Goal: Task Accomplishment & Management: Complete application form

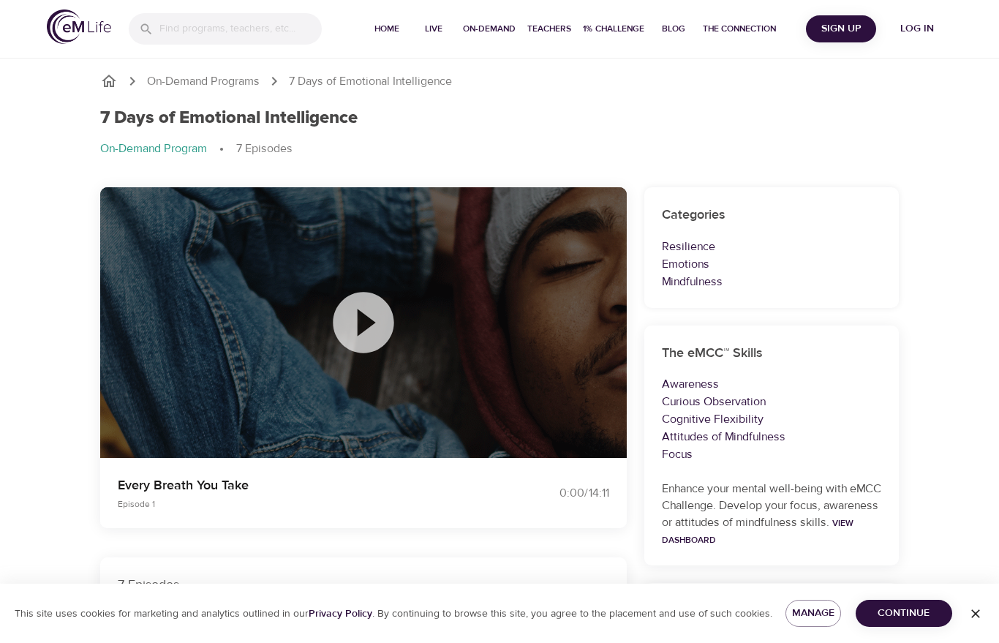
click at [735, 37] on span "Log in" at bounding box center [917, 29] width 58 height 18
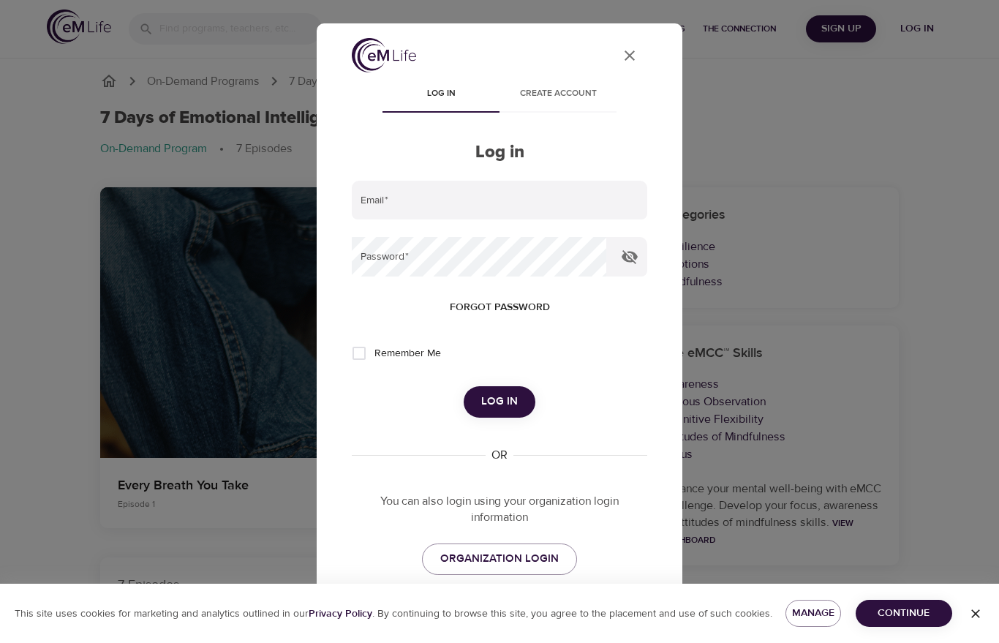
click at [406, 352] on span "Remember Me" at bounding box center [407, 353] width 67 height 15
click at [374, 352] on input "Remember Me" at bounding box center [359, 353] width 31 height 31
checkbox input "true"
click at [530, 556] on span "ORGANIZATION LOGIN" at bounding box center [499, 558] width 118 height 19
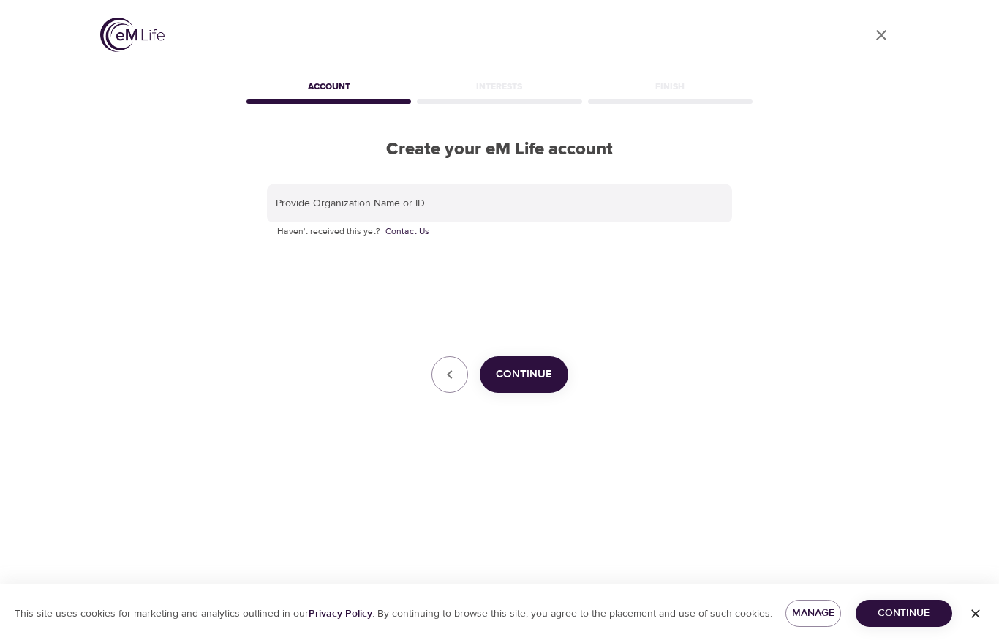
click at [553, 204] on input "text" at bounding box center [499, 203] width 465 height 39
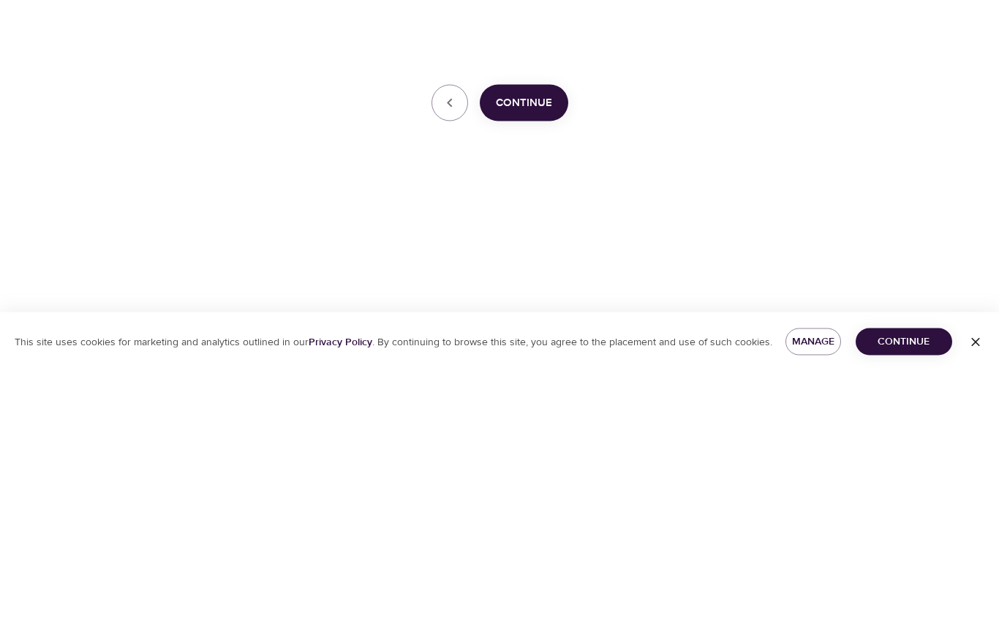
click at [548, 365] on span "Continue" at bounding box center [524, 374] width 56 height 19
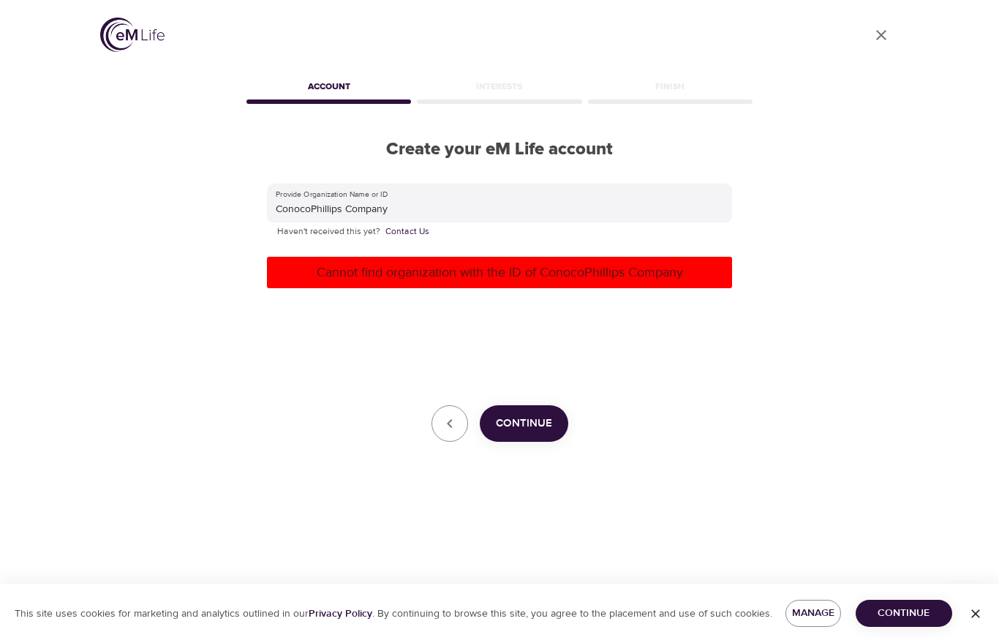
click at [456, 187] on input "ConocoPhillips Company" at bounding box center [499, 203] width 465 height 39
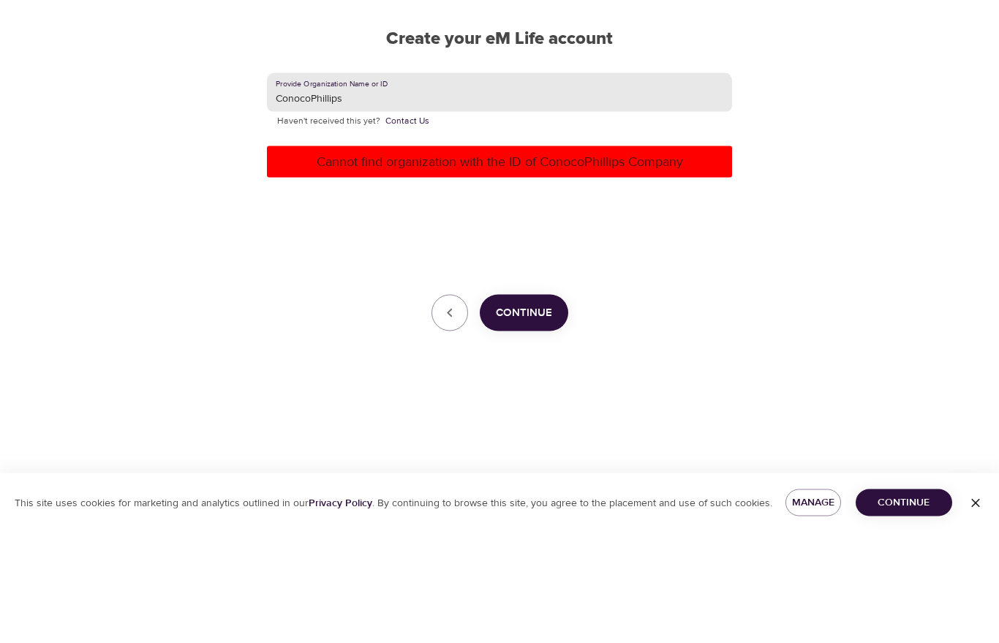
type input "ConocoPhillips"
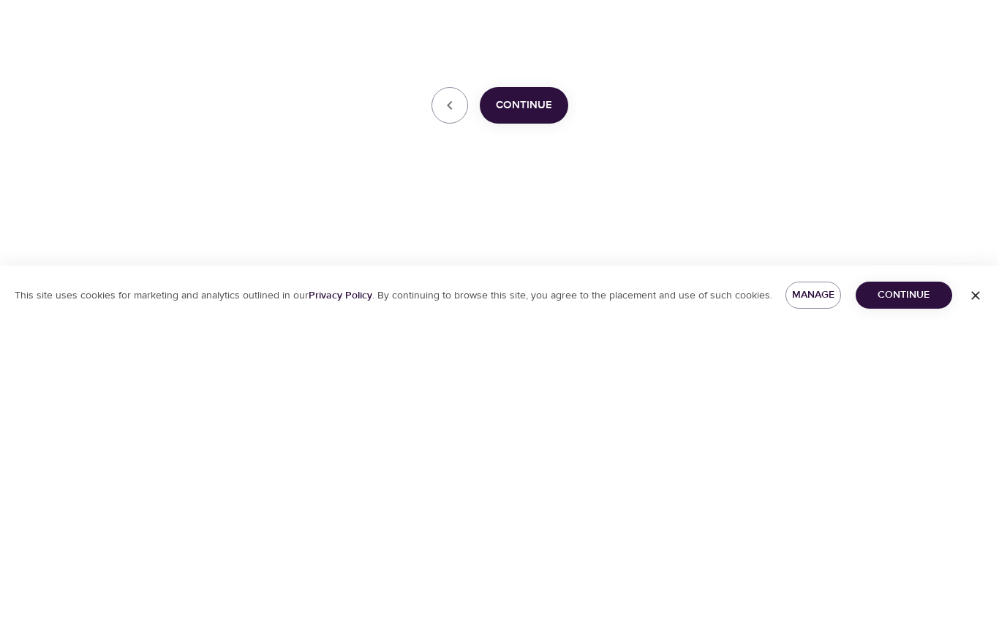
click at [540, 414] on span "Continue" at bounding box center [524, 423] width 56 height 19
